Goal: Use online tool/utility: Utilize a website feature to perform a specific function

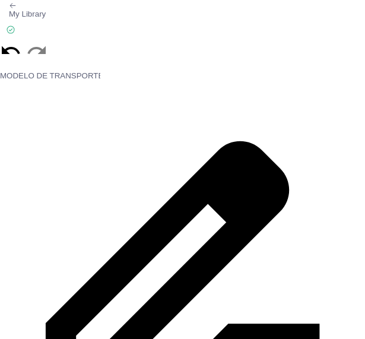
drag, startPoint x: 101, startPoint y: 68, endPoint x: 114, endPoint y: 103, distance: 36.8
click at [115, 104] on icon at bounding box center [182, 262] width 365 height 365
click at [114, 101] on icon at bounding box center [182, 262] width 365 height 365
drag, startPoint x: 302, startPoint y: 0, endPoint x: 328, endPoint y: 120, distance: 123.2
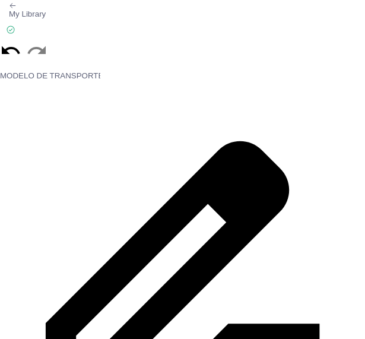
click at [329, 122] on icon at bounding box center [182, 262] width 365 height 365
